Goal: Information Seeking & Learning: Check status

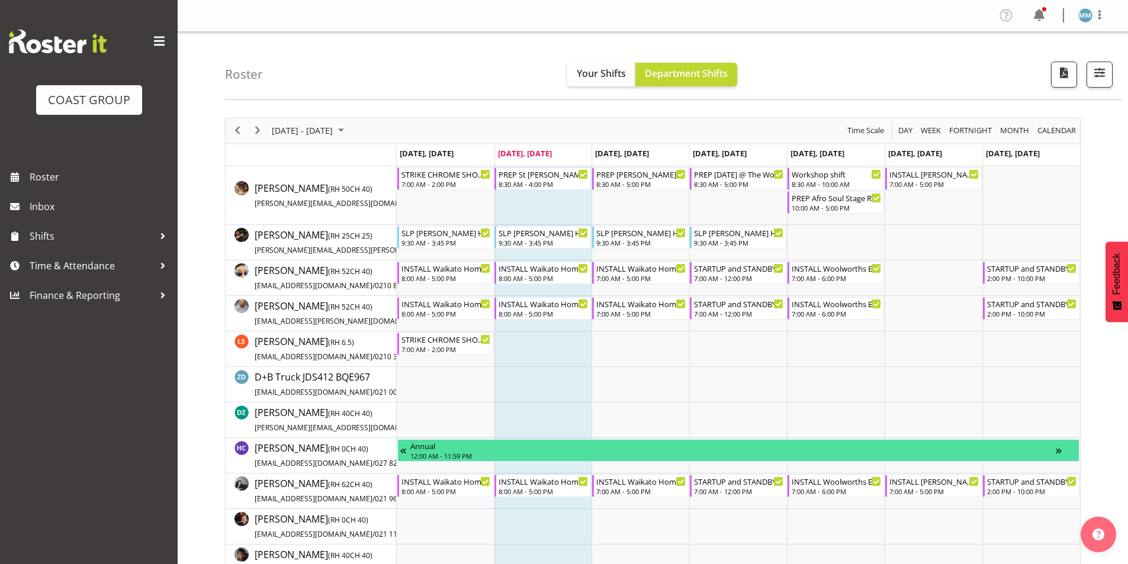
scroll to position [2114, 0]
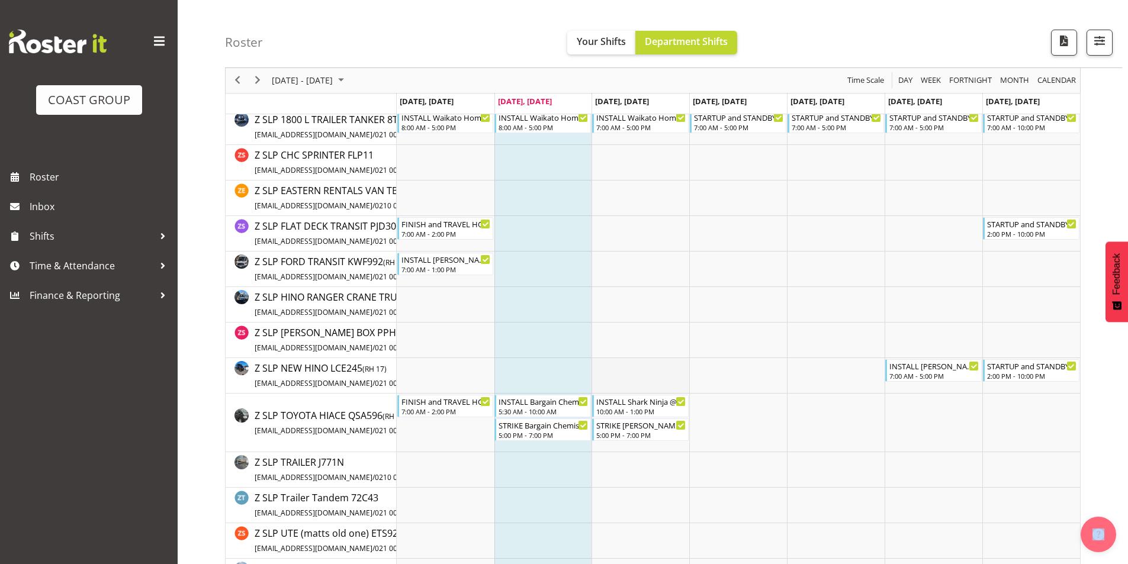
drag, startPoint x: 0, startPoint y: 0, endPoint x: 627, endPoint y: 372, distance: 729.6
click at [627, 372] on td "Timeline Week of September 30, 2025" at bounding box center [640, 376] width 98 height 36
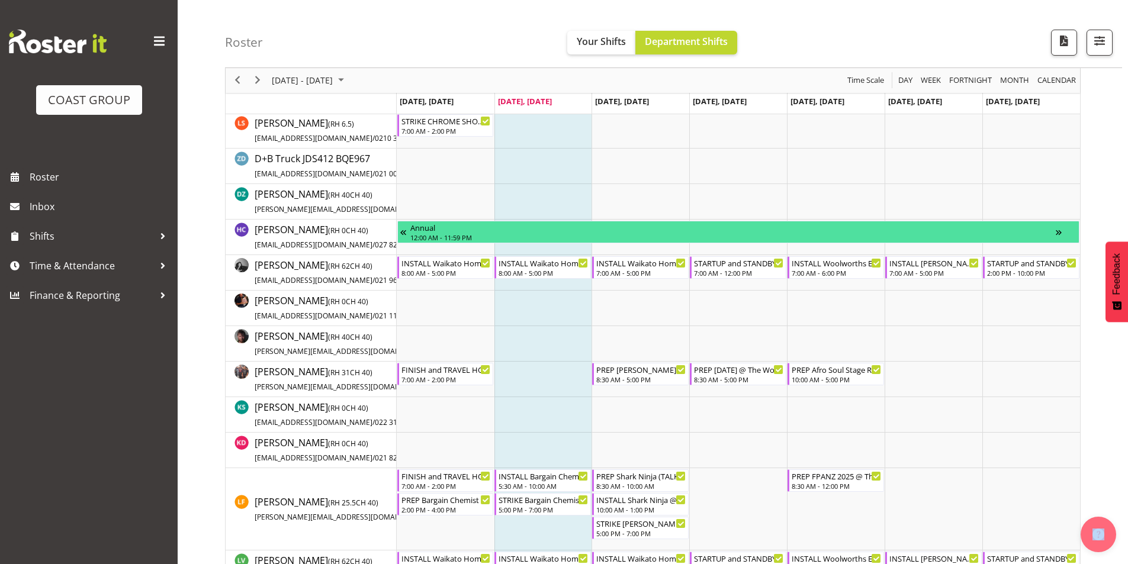
scroll to position [237, 0]
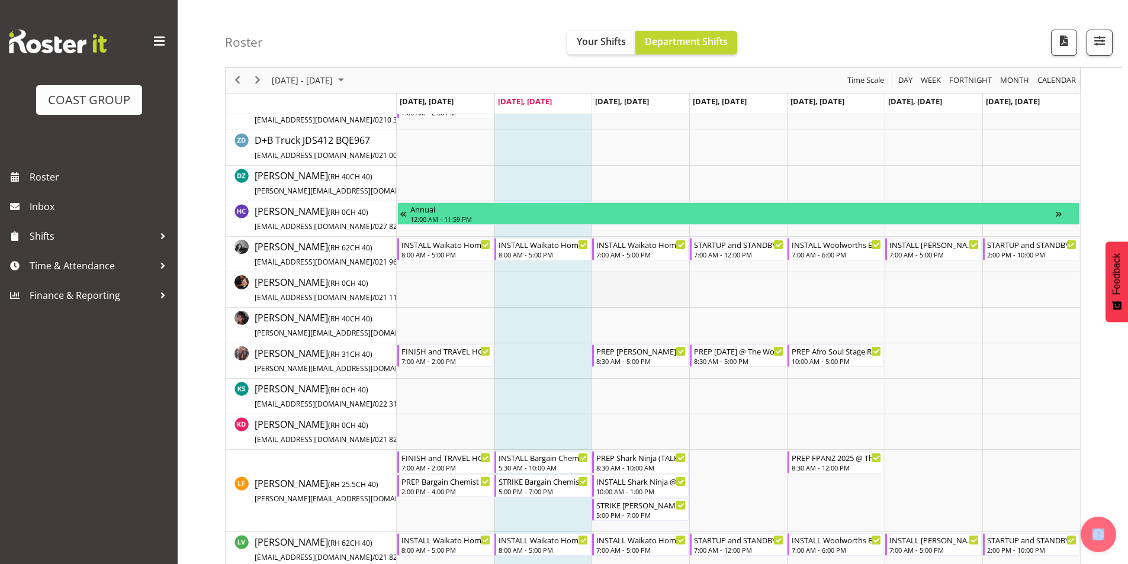
drag, startPoint x: 576, startPoint y: 287, endPoint x: 595, endPoint y: 291, distance: 20.0
click at [577, 287] on td "Timeline Week of September 30, 2025" at bounding box center [543, 290] width 98 height 36
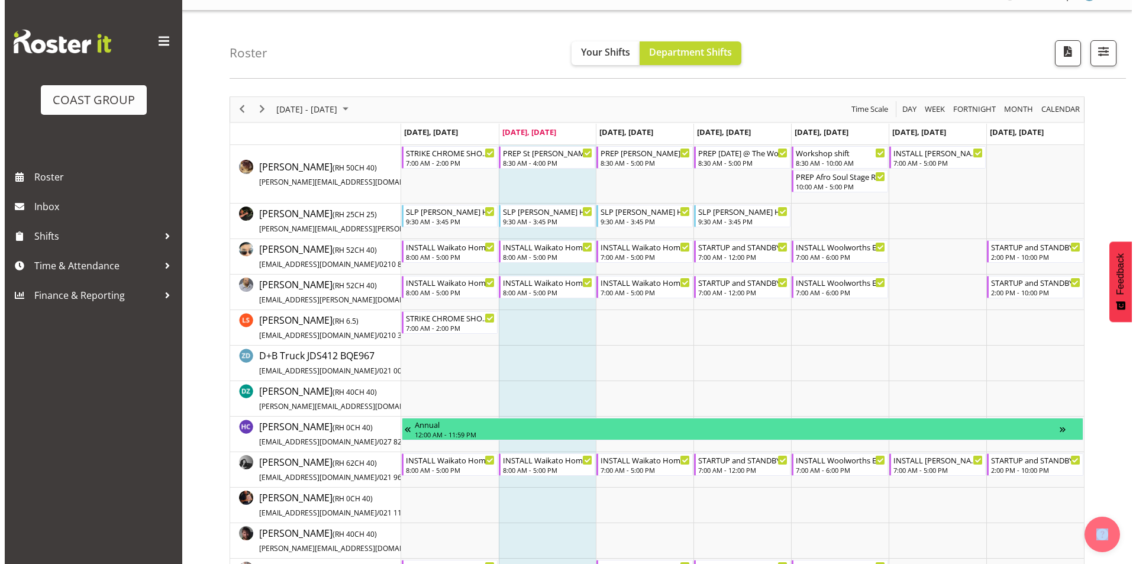
scroll to position [0, 0]
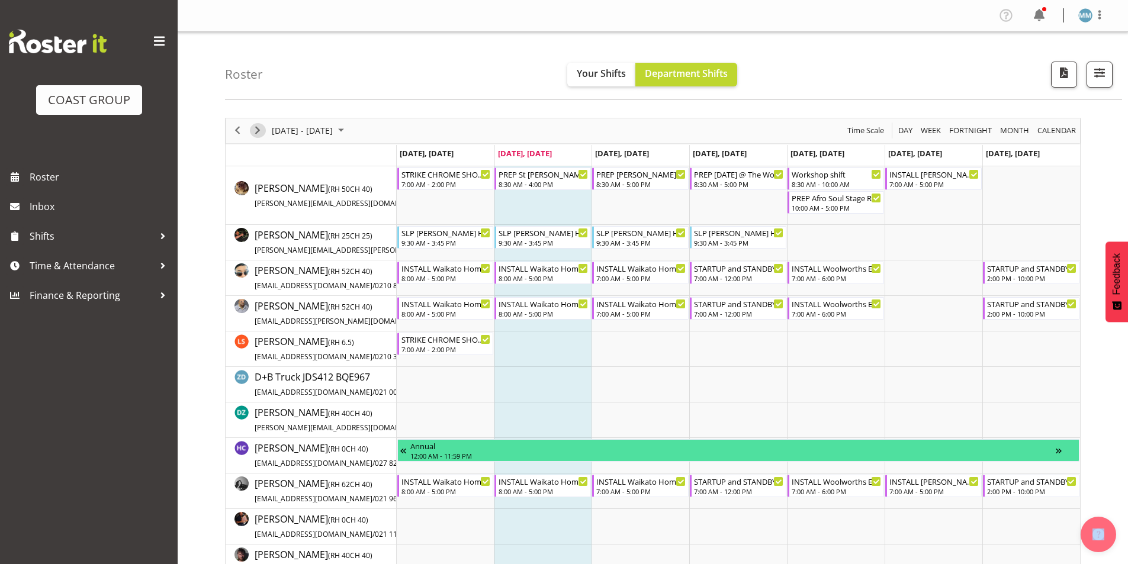
click at [262, 133] on span "Next" at bounding box center [257, 130] width 14 height 15
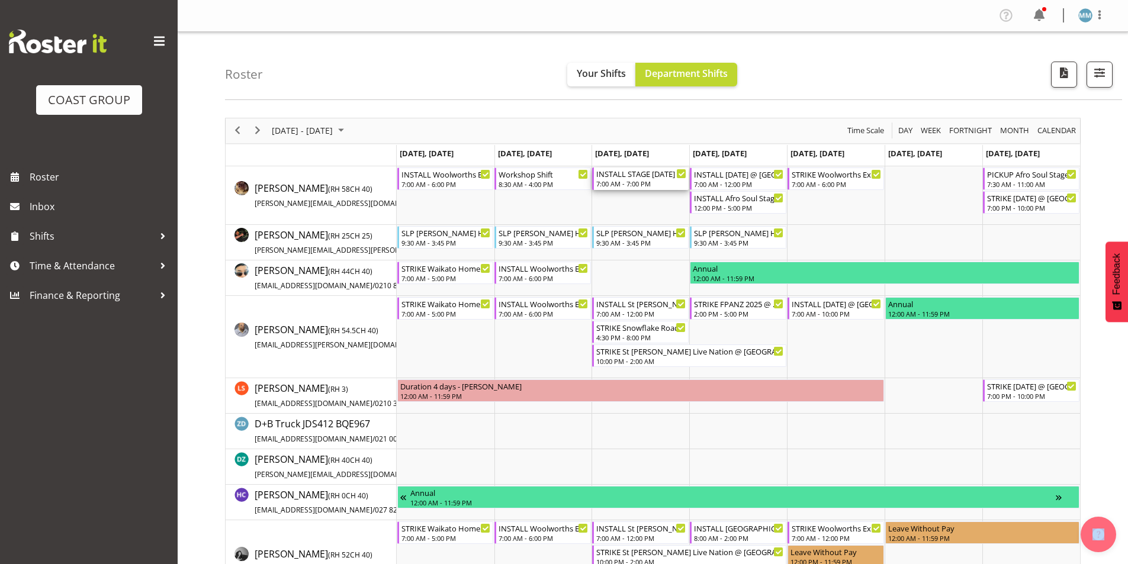
click at [639, 179] on div "INSTALL STAGE [DATE] @ [GEOGRAPHIC_DATA] On SIte @ 0800 7:00 AM - 7:00 PM" at bounding box center [641, 179] width 90 height 22
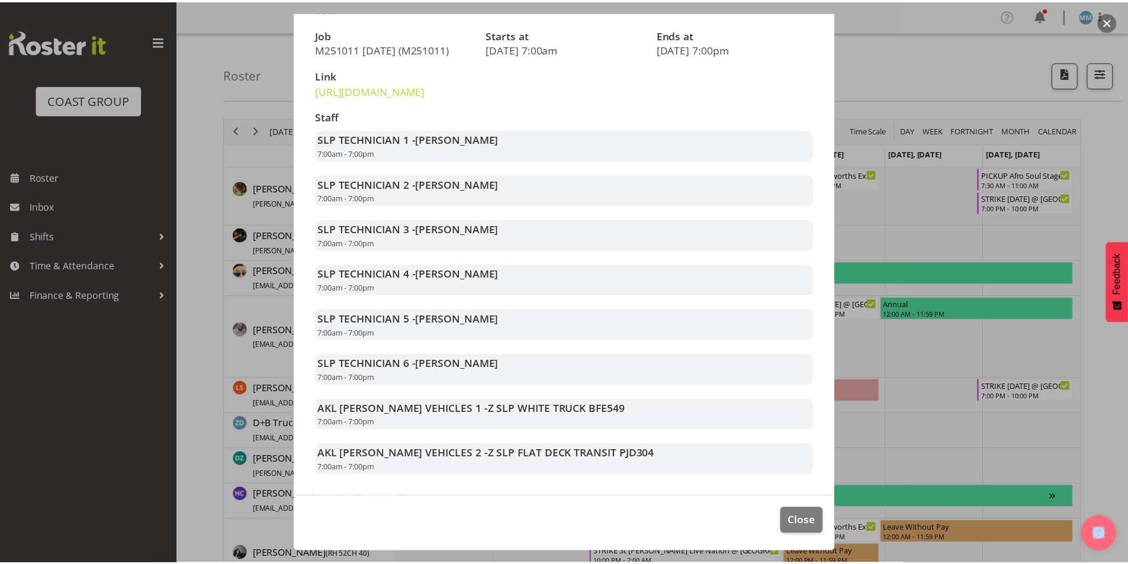
scroll to position [194, 0]
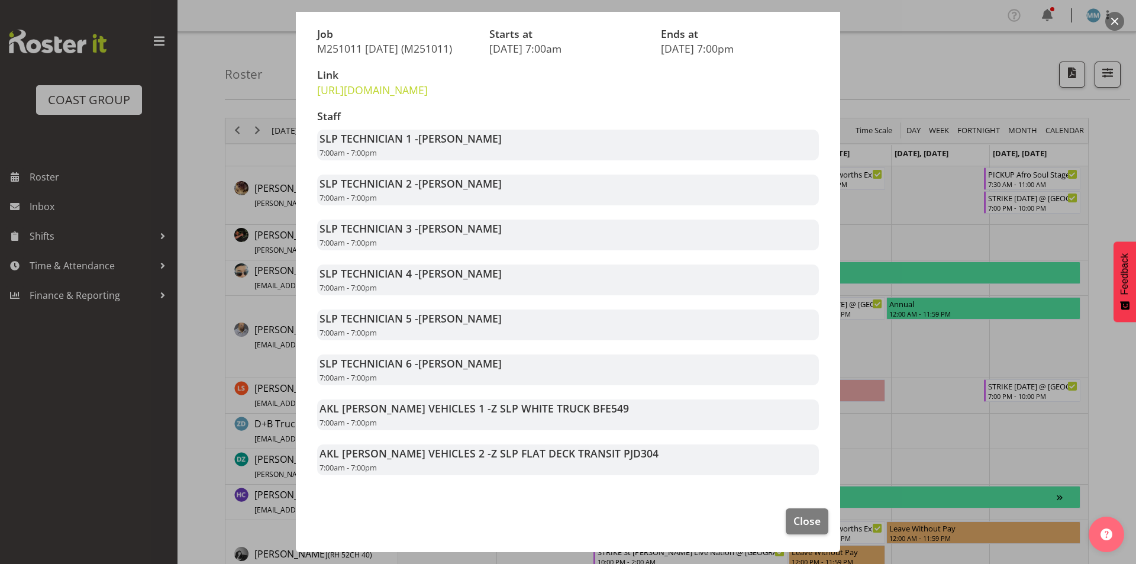
click at [899, 391] on div at bounding box center [568, 282] width 1136 height 564
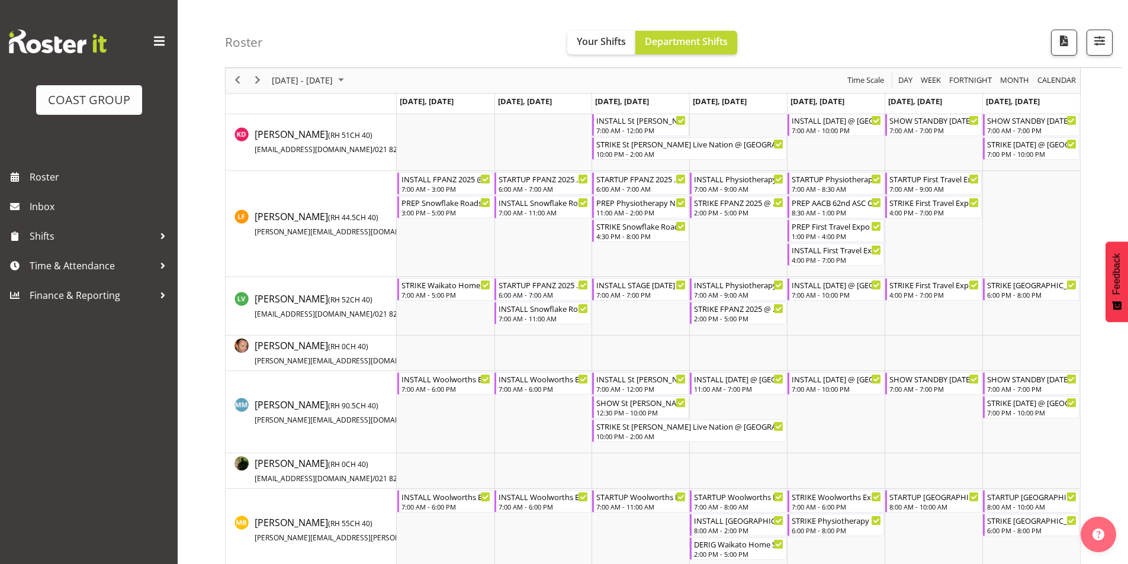
scroll to position [651, 0]
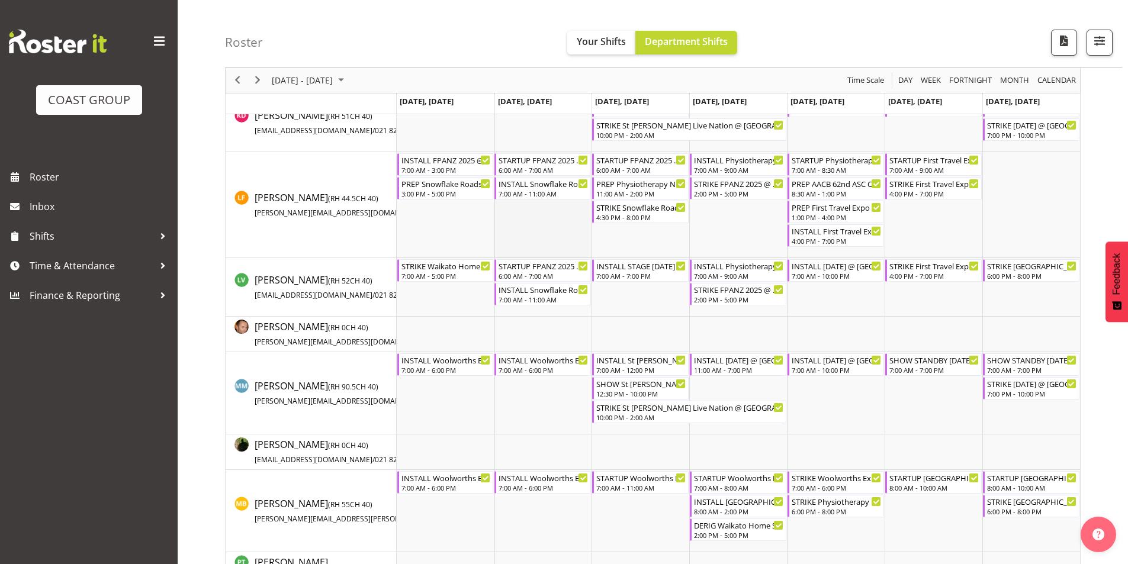
click at [574, 214] on td "Timeline Week of October 7, 2025" at bounding box center [543, 205] width 98 height 106
click at [456, 161] on div "INSTALL FPANZ 2025 @ VIADUCT EVENTS CENTRE On SIte @ TBC" at bounding box center [446, 159] width 90 height 12
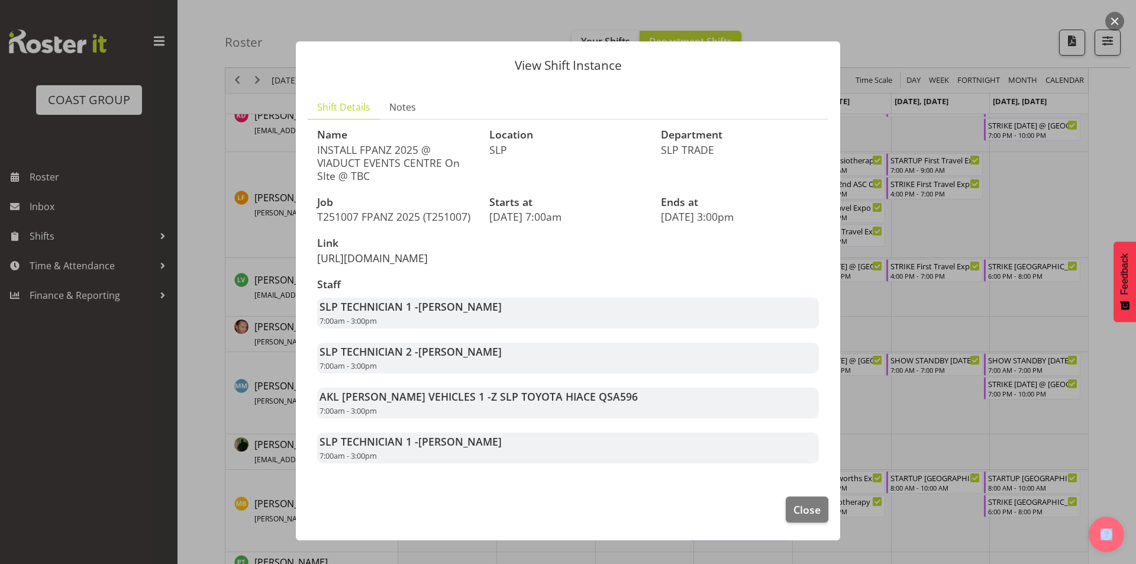
click at [393, 262] on link "[URL][DOMAIN_NAME]" at bounding box center [372, 258] width 111 height 14
click at [798, 517] on span "Close" at bounding box center [807, 509] width 27 height 15
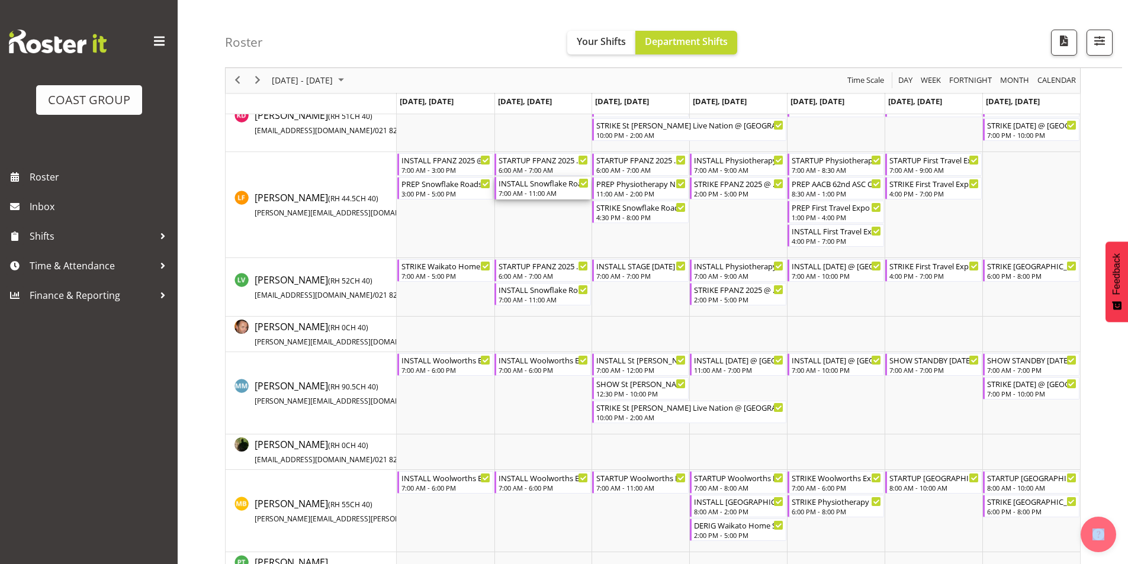
click at [545, 185] on div "INSTALL Snowflake Roadshow 2025 @ [GEOGRAPHIC_DATA] On SIte @ 0700" at bounding box center [543, 183] width 90 height 12
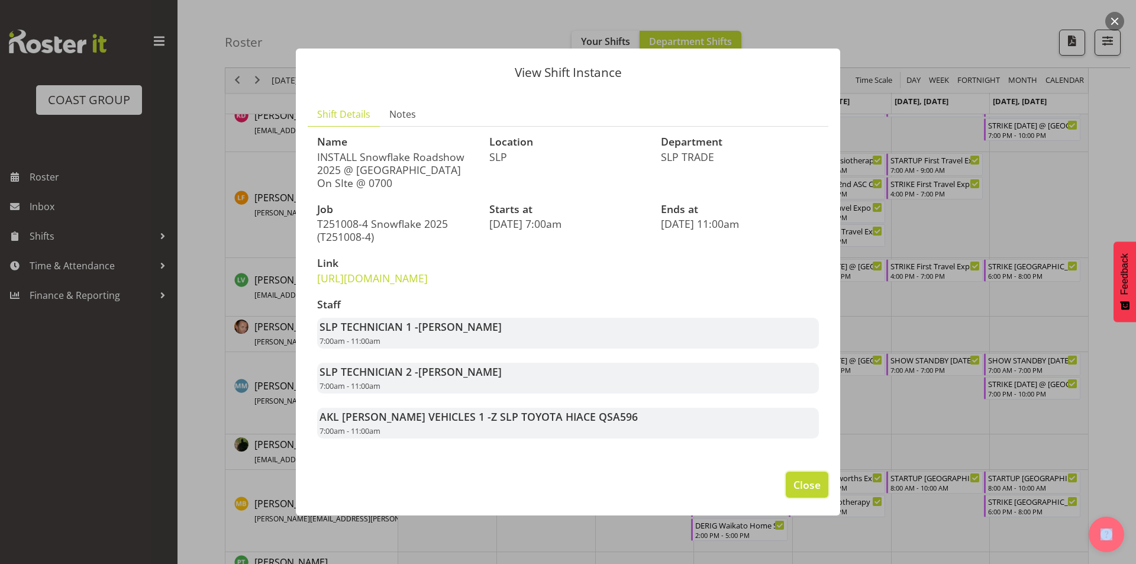
click at [807, 492] on span "Close" at bounding box center [807, 484] width 27 height 15
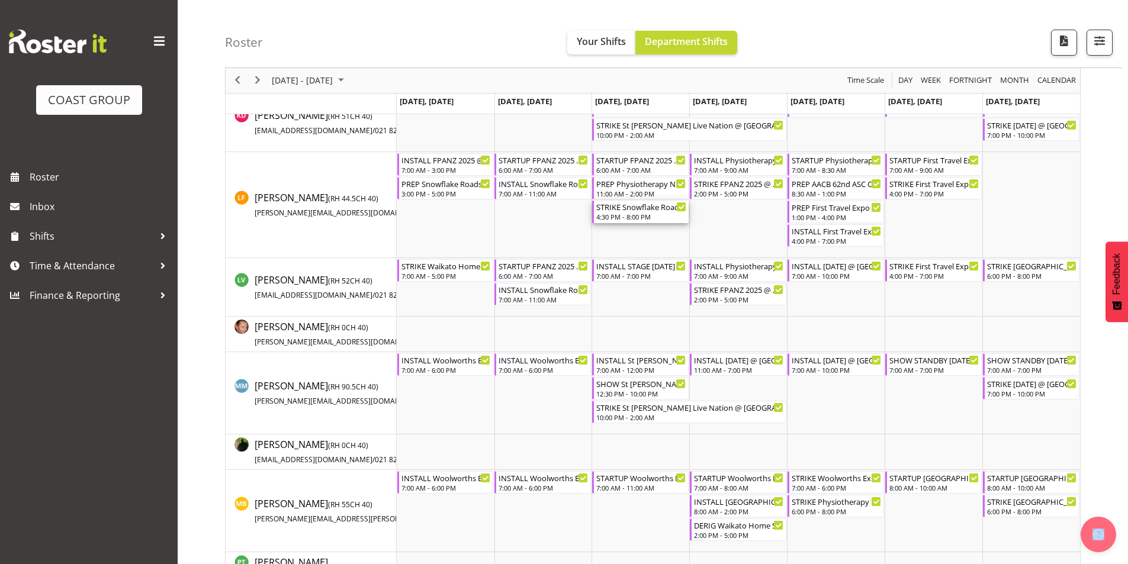
click at [626, 209] on div "STRIKE Snowflake Roadshow 2025 @ [GEOGRAPHIC_DATA] On SIte @ 1700" at bounding box center [641, 207] width 90 height 12
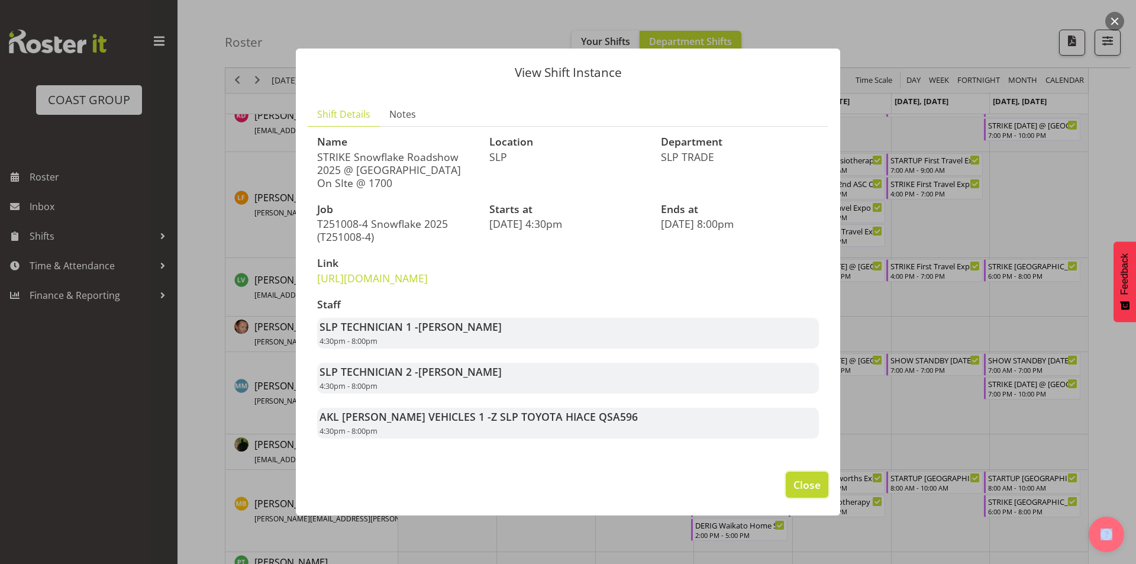
click at [807, 492] on span "Close" at bounding box center [807, 484] width 27 height 15
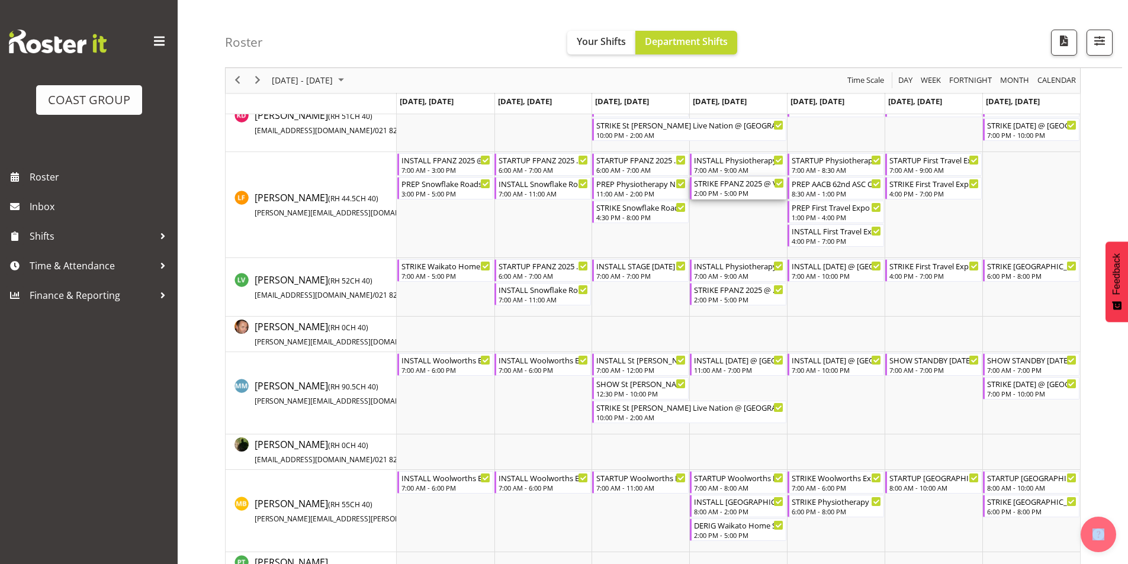
click at [724, 188] on div "STRIKE FPANZ 2025 @ VIADUCT EVENTS CENTRE On SIte @ 1430" at bounding box center [739, 183] width 90 height 12
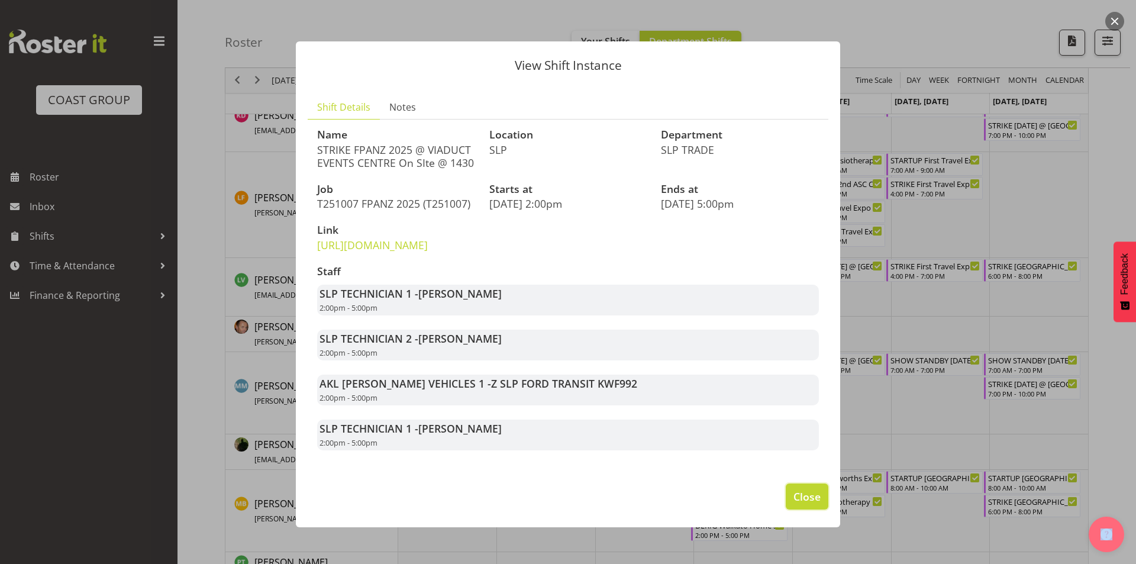
click at [794, 504] on span "Close" at bounding box center [807, 496] width 27 height 15
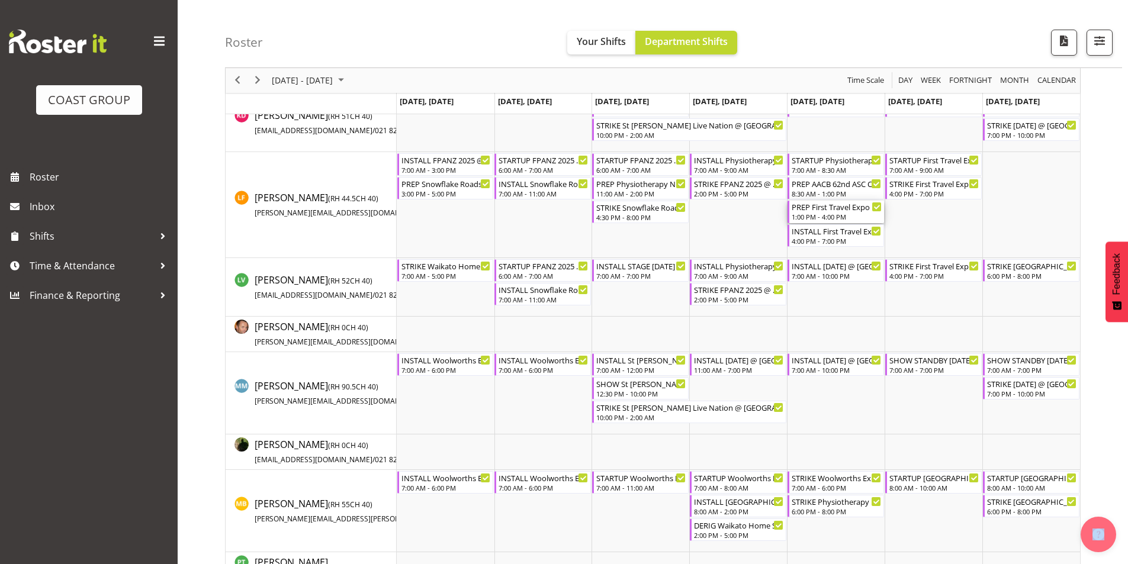
click at [831, 215] on div "1:00 PM - 4:00 PM" at bounding box center [836, 216] width 90 height 9
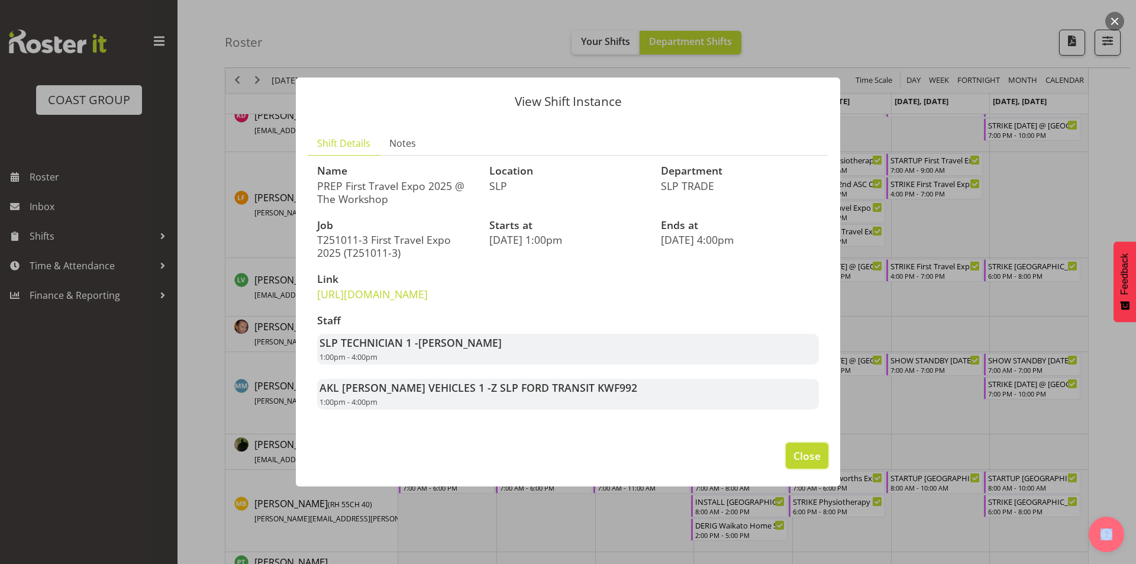
click at [809, 463] on span "Close" at bounding box center [807, 455] width 27 height 15
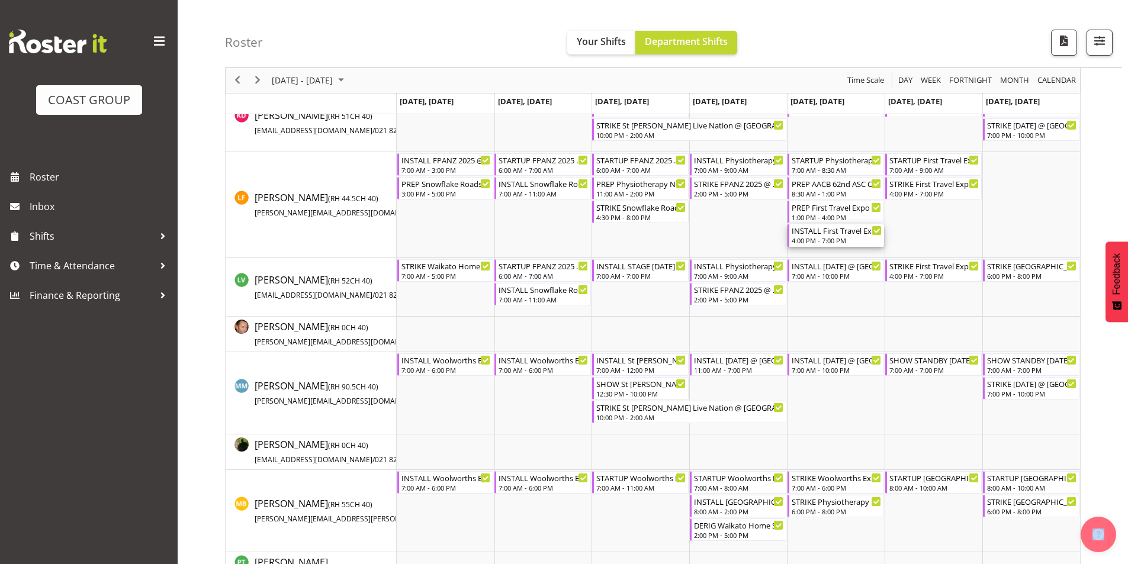
click at [811, 237] on div "4:00 PM - 7:00 PM" at bounding box center [836, 240] width 90 height 9
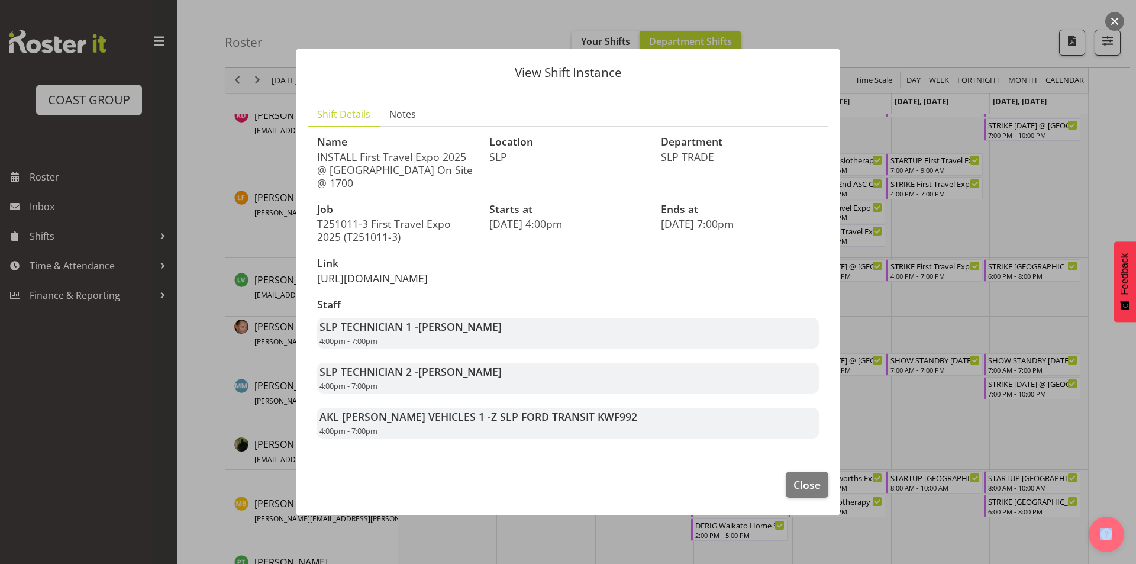
click at [352, 285] on link "[URL][DOMAIN_NAME]" at bounding box center [372, 278] width 111 height 14
click at [816, 492] on span "Close" at bounding box center [807, 484] width 27 height 15
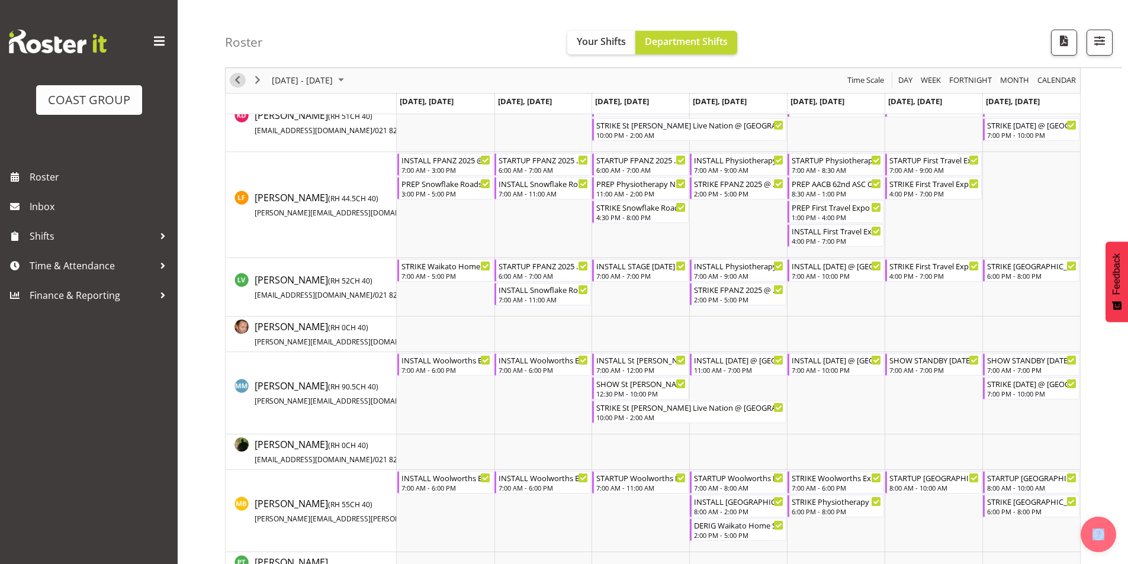
click at [235, 80] on span "Previous" at bounding box center [237, 80] width 14 height 15
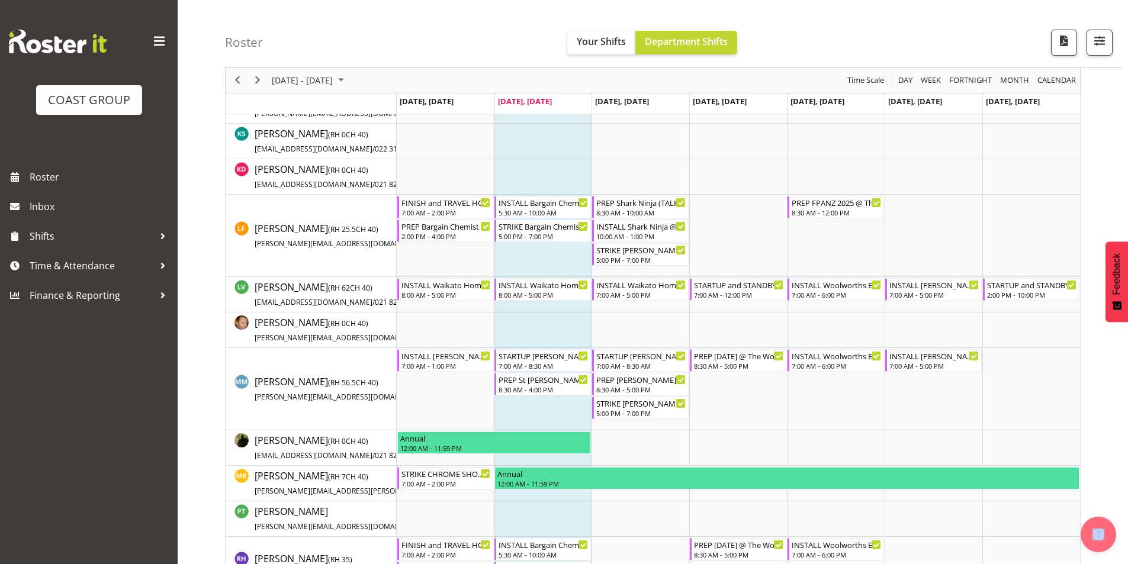
scroll to position [474, 0]
